Goal: Task Accomplishment & Management: Manage account settings

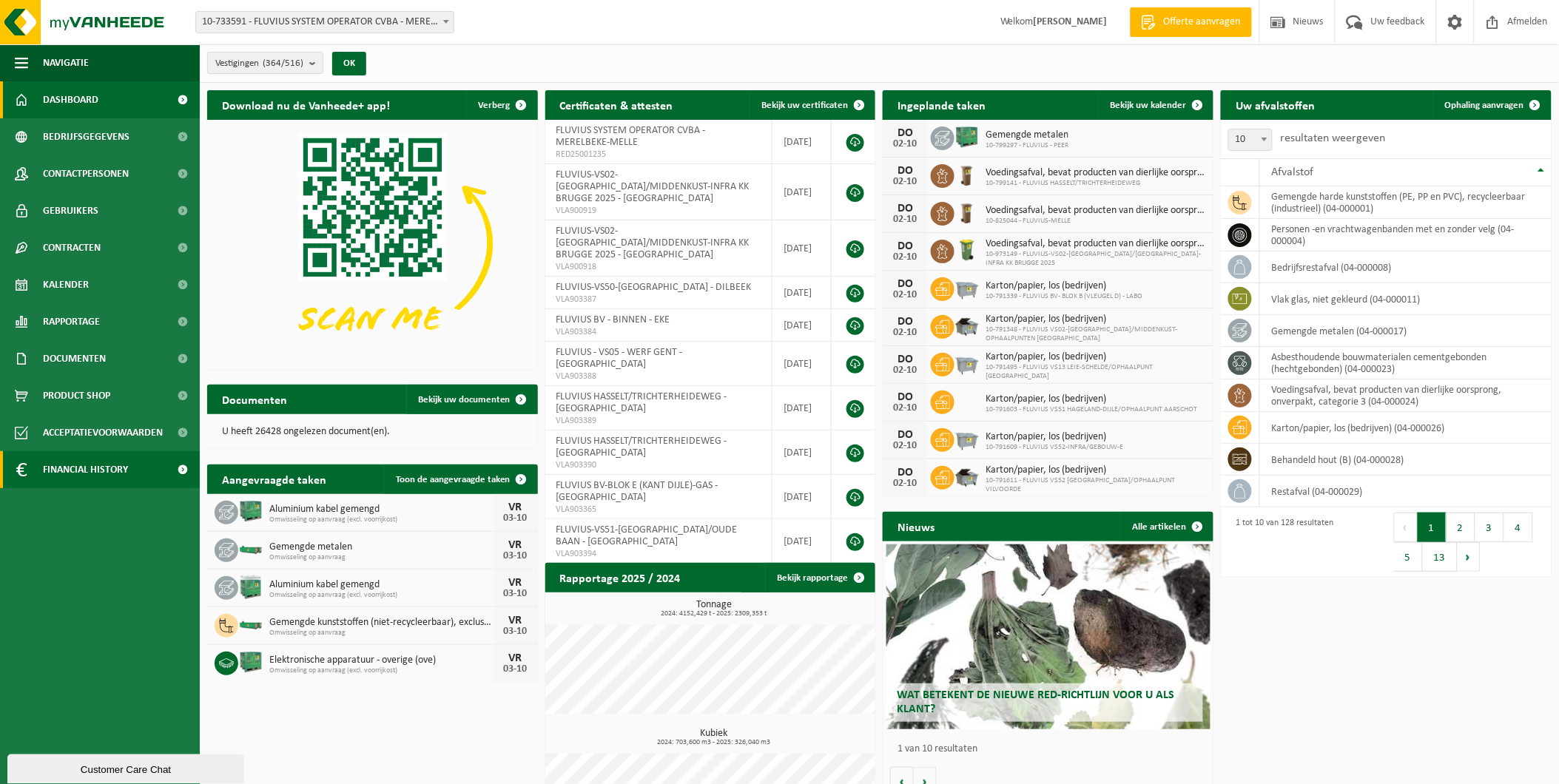
click at [180, 471] on span at bounding box center [183, 470] width 33 height 37
click at [97, 526] on link "In lijstvorm" at bounding box center [100, 538] width 193 height 28
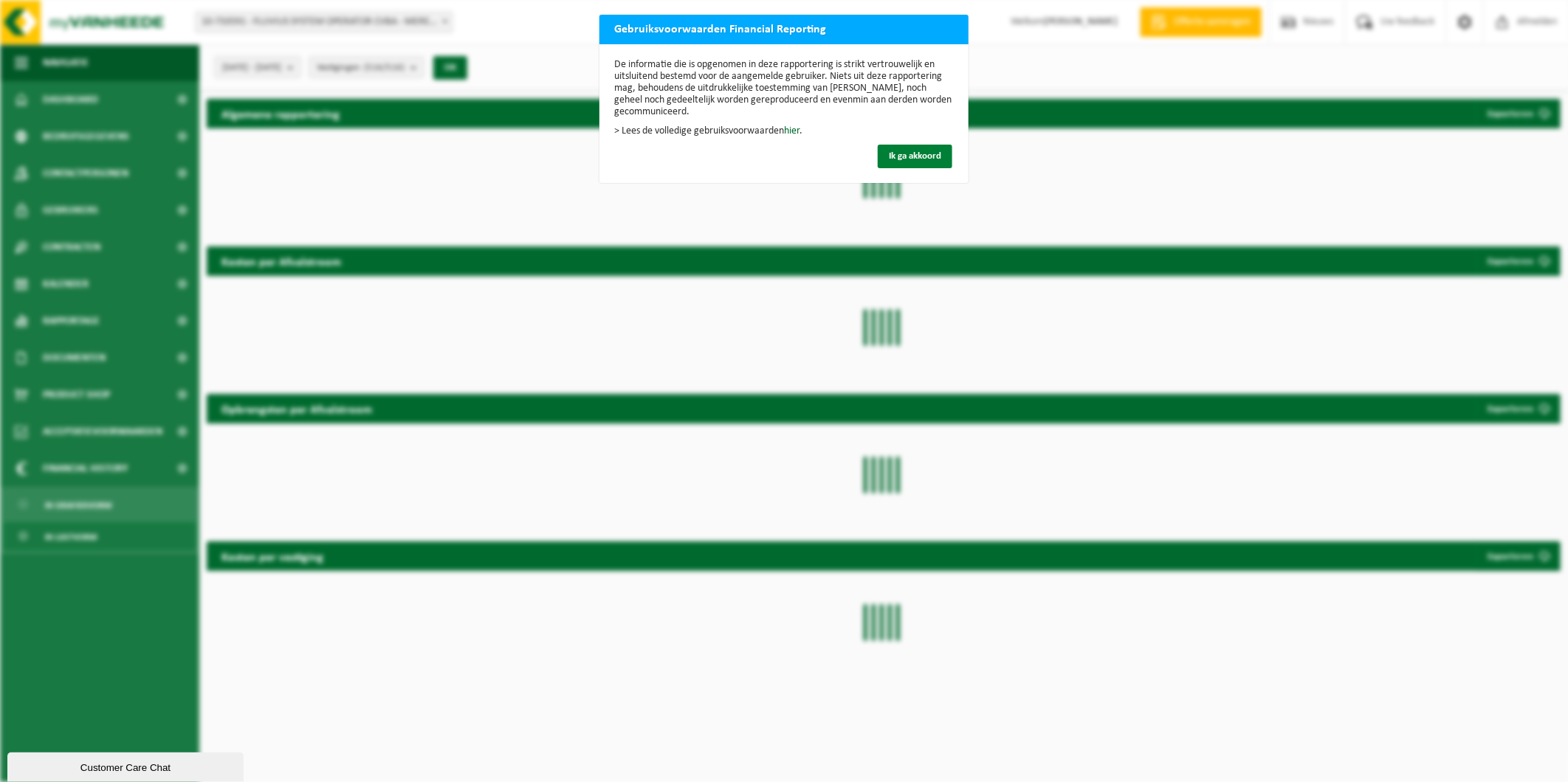
click at [897, 151] on span "Ik ga akkoord" at bounding box center [915, 156] width 53 height 9
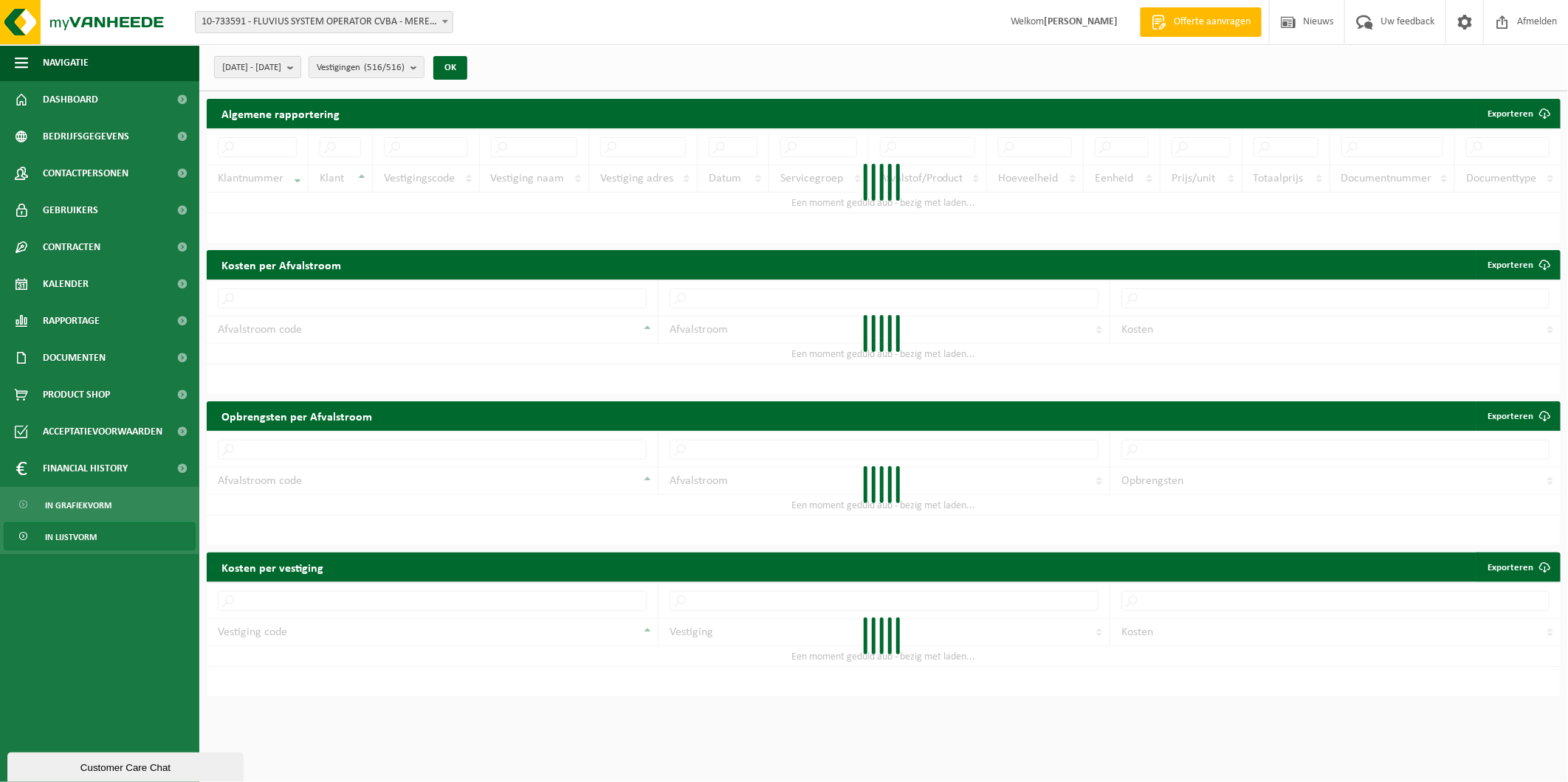
click at [300, 64] on b "submit" at bounding box center [293, 67] width 13 height 20
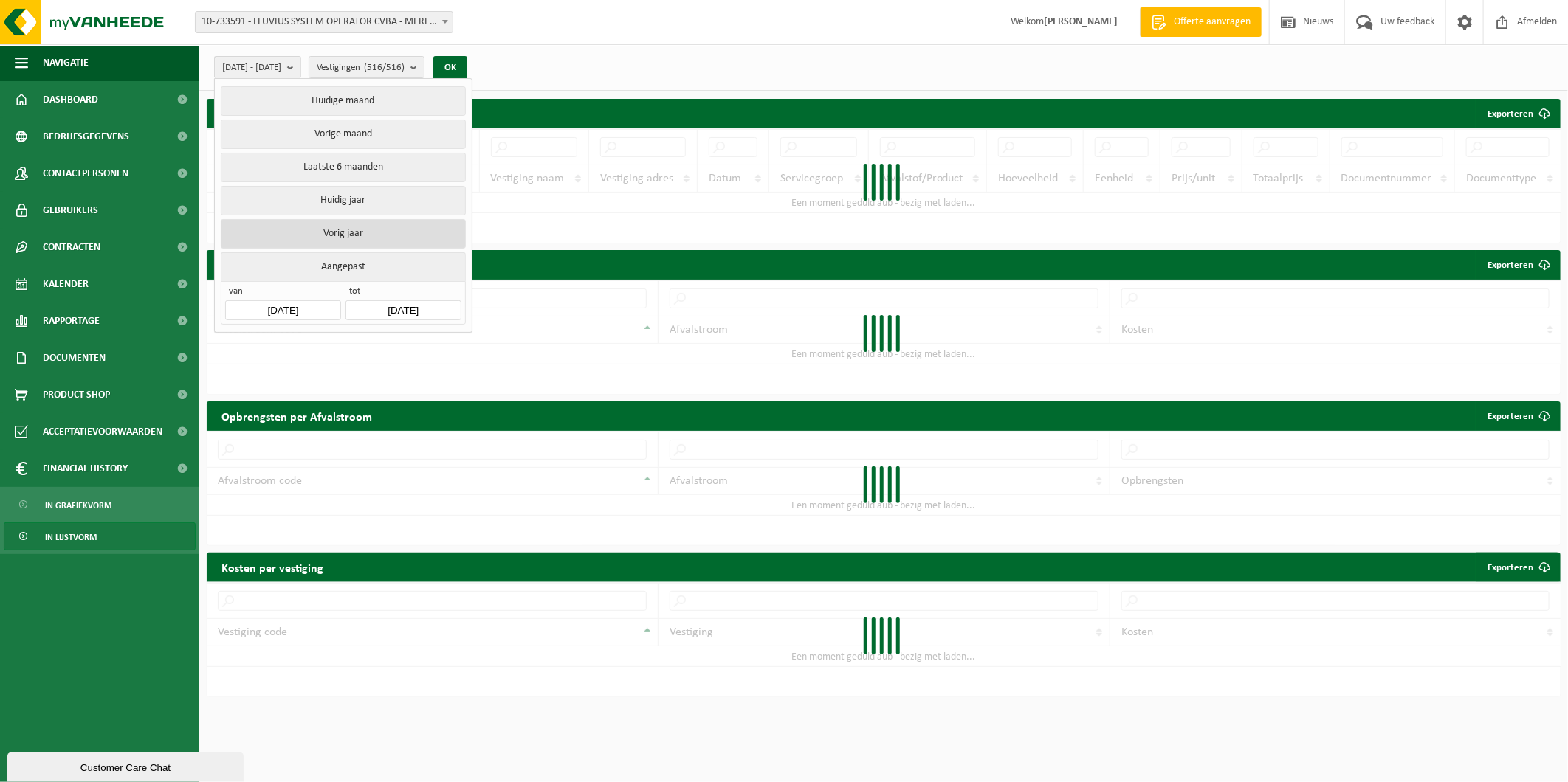
click at [352, 221] on button "Vorig jaar" at bounding box center [343, 233] width 244 height 29
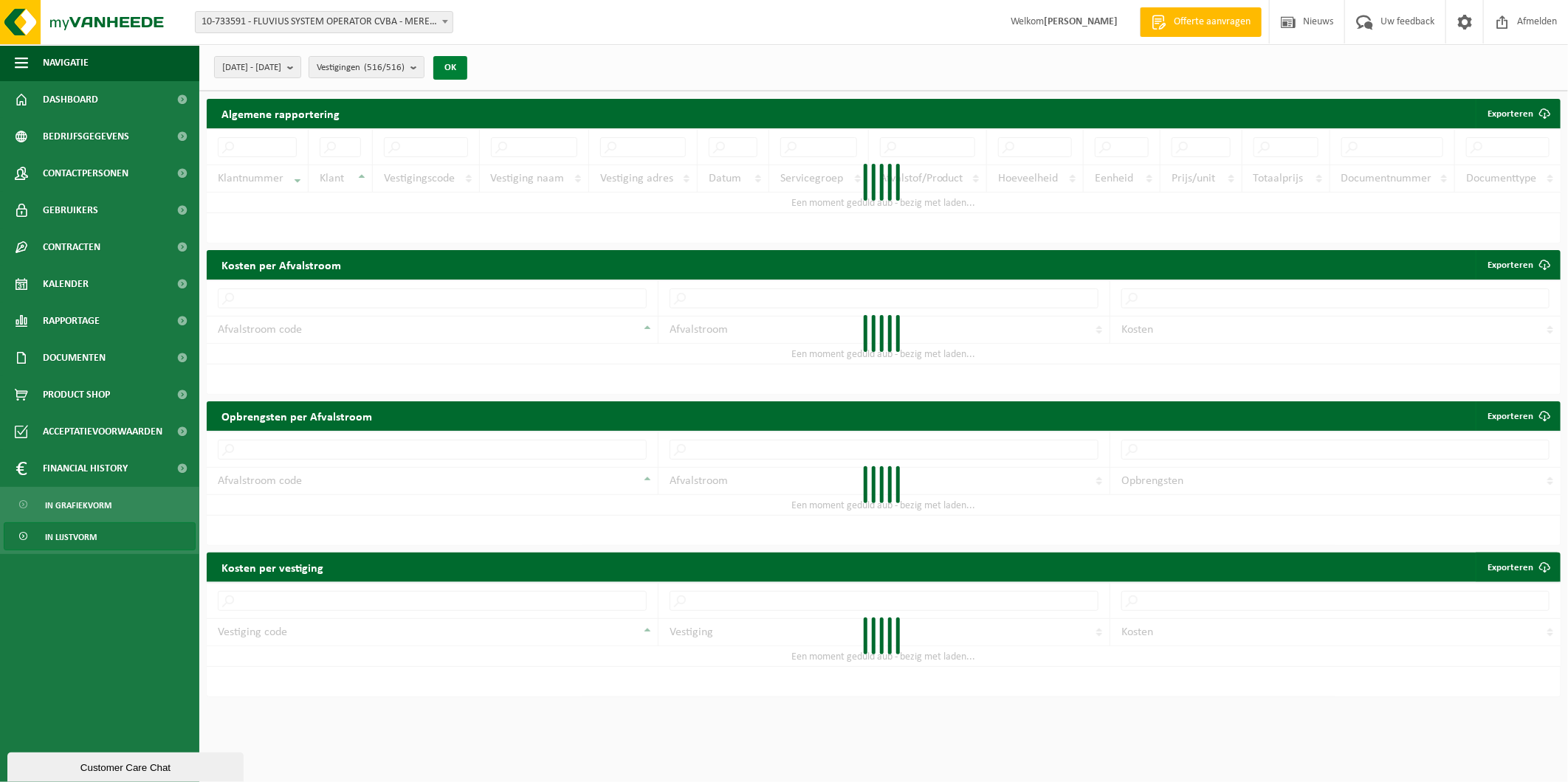
click at [467, 65] on button "OK" at bounding box center [450, 68] width 34 height 24
click at [467, 69] on button "OK" at bounding box center [450, 68] width 34 height 24
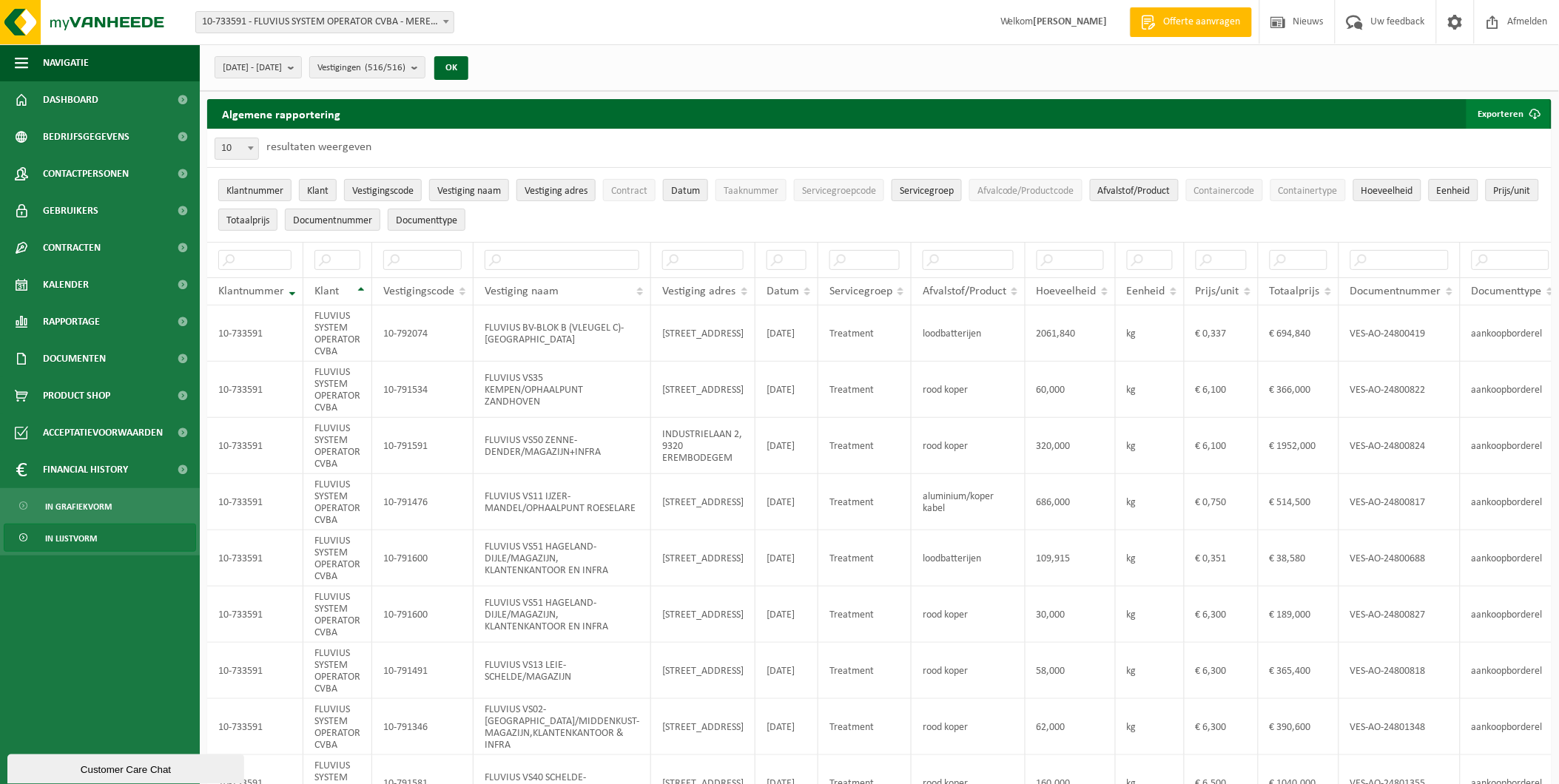
click at [1522, 116] on span "button" at bounding box center [1535, 114] width 29 height 29
click at [1482, 164] on link "Alle beschikbare kolommen" at bounding box center [1482, 173] width 134 height 29
